Goal: Book appointment/travel/reservation

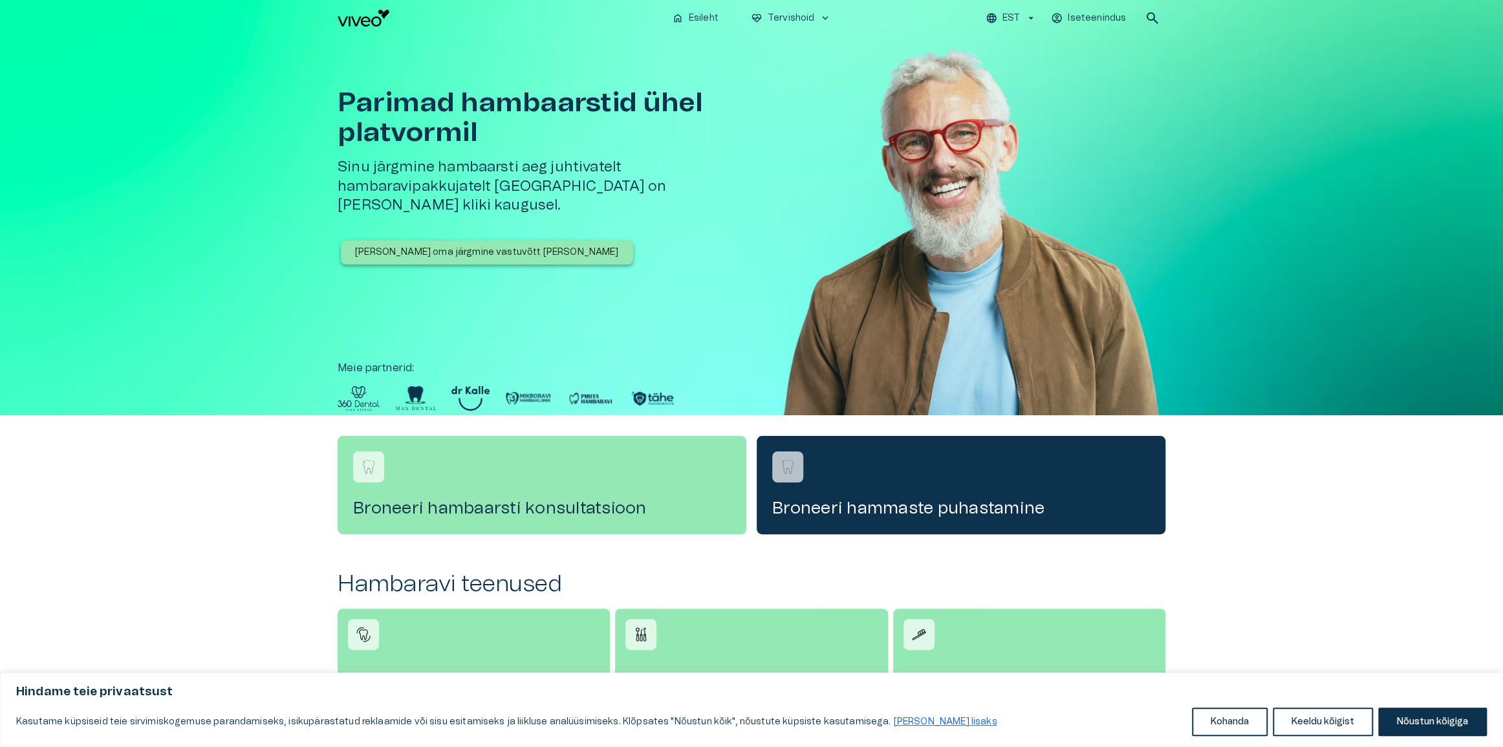
click at [485, 246] on p "[PERSON_NAME] oma järgmine vastuvõtt [PERSON_NAME]" at bounding box center [487, 253] width 264 height 14
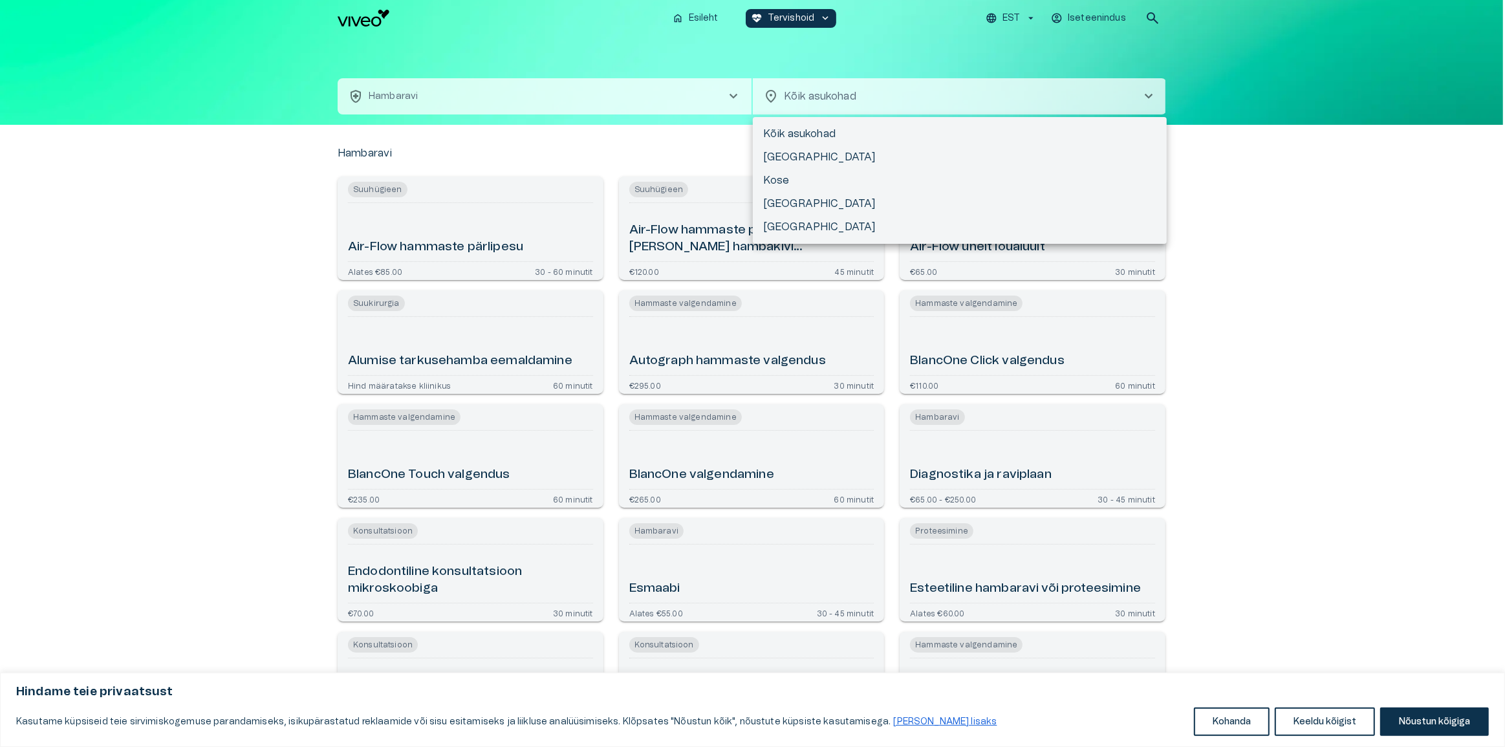
click at [804, 91] on body "Hindame teie privaatsust Kasutame küpsiseid teie sirvimiskogemuse parandamiseks…" at bounding box center [752, 373] width 1505 height 747
click at [800, 200] on li "[GEOGRAPHIC_DATA]" at bounding box center [960, 203] width 414 height 23
type input "**********"
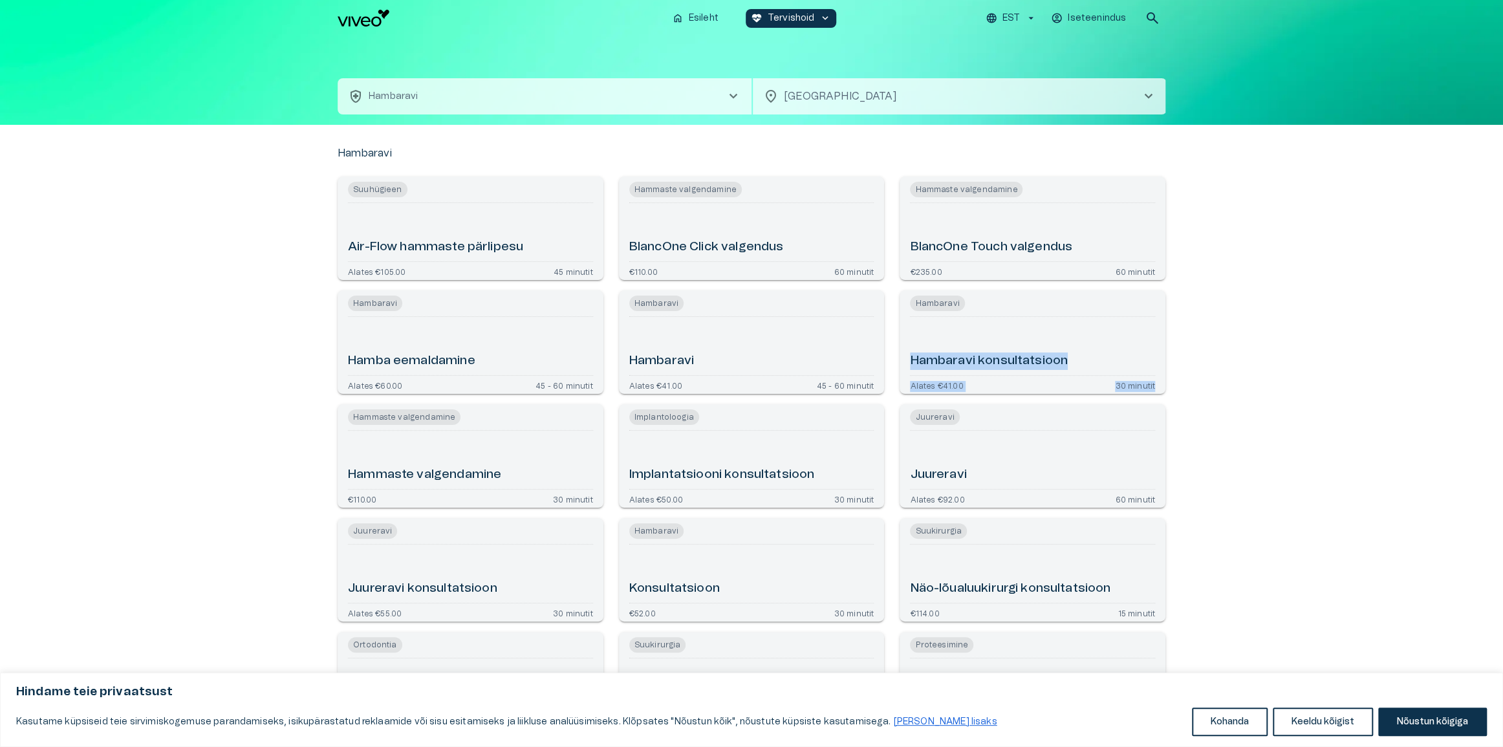
drag, startPoint x: 1347, startPoint y: 379, endPoint x: 1345, endPoint y: 429, distance: 49.9
click at [1347, 382] on div "[PERSON_NAME] Air-Flow hammaste pärlipesu Alates €105.00 45 minutit Hammaste va…" at bounding box center [751, 508] width 1503 height 766
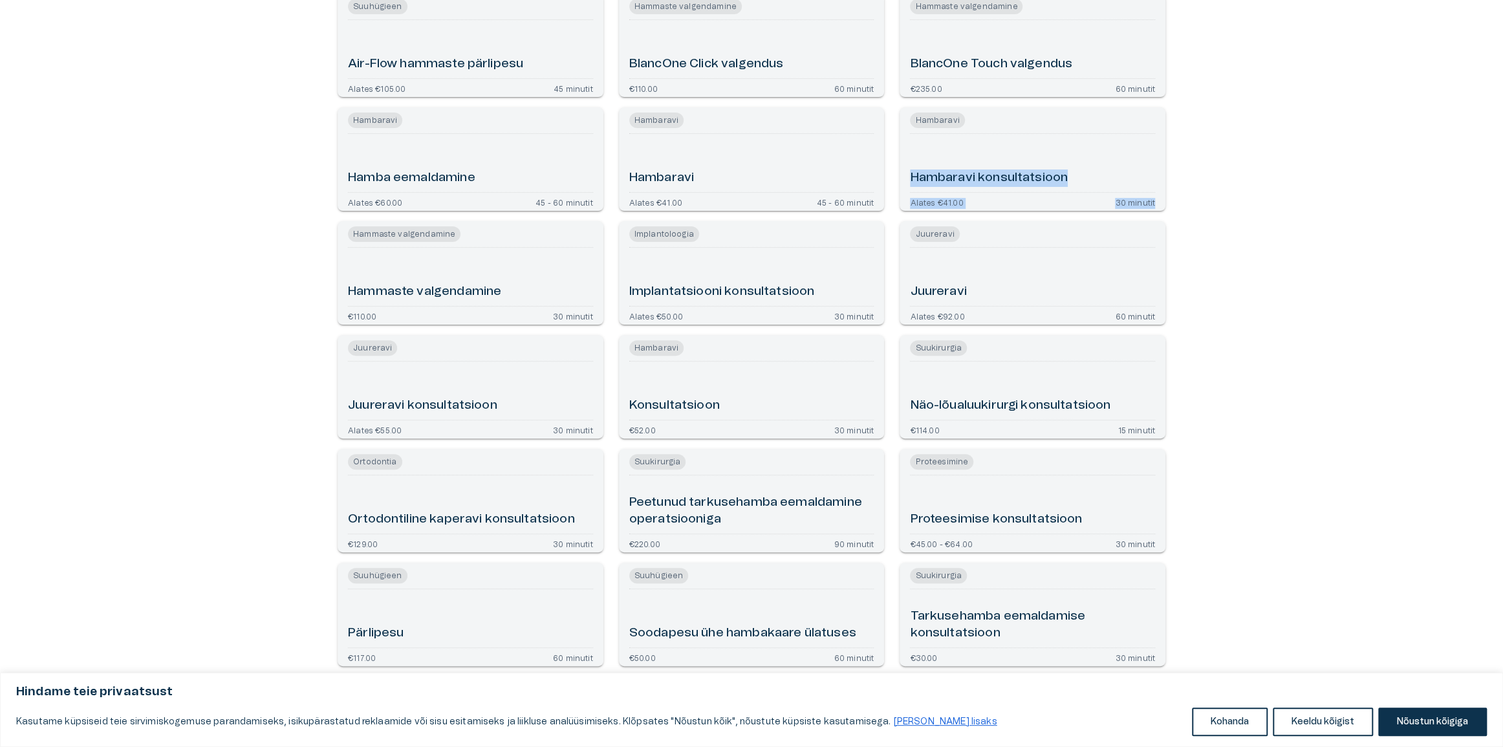
scroll to position [196, 0]
